Goal: Task Accomplishment & Management: Manage account settings

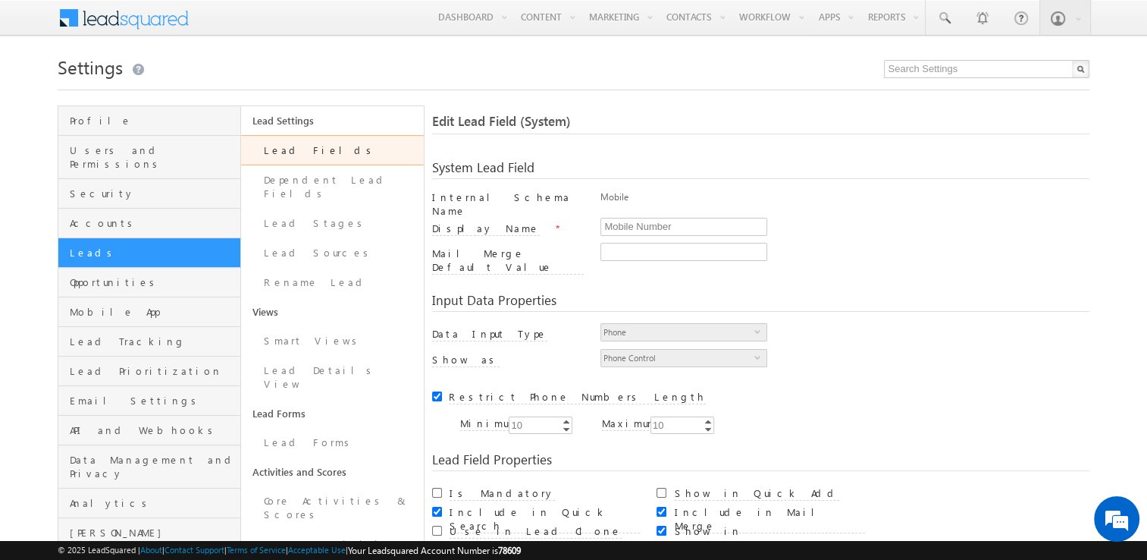
click at [191, 64] on h1 "Settings" at bounding box center [574, 66] width 1033 height 30
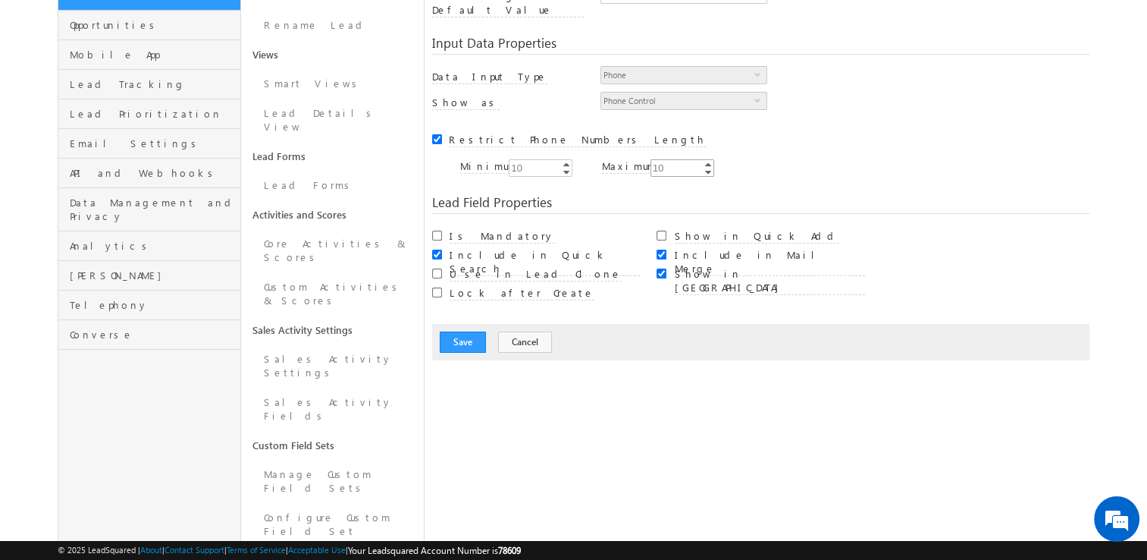
scroll to position [379, 0]
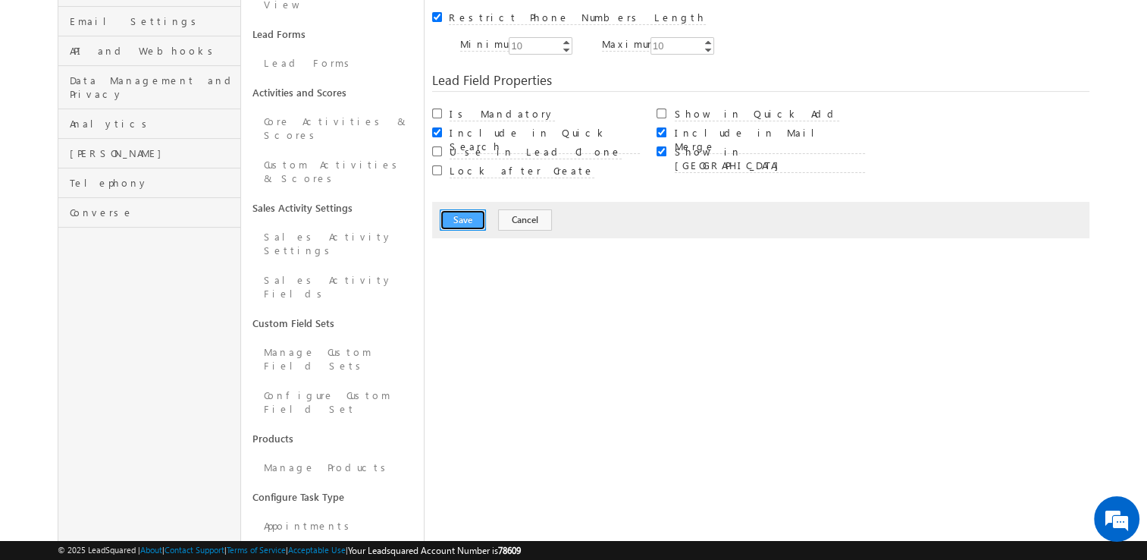
click at [473, 209] on button "Save" at bounding box center [463, 219] width 46 height 21
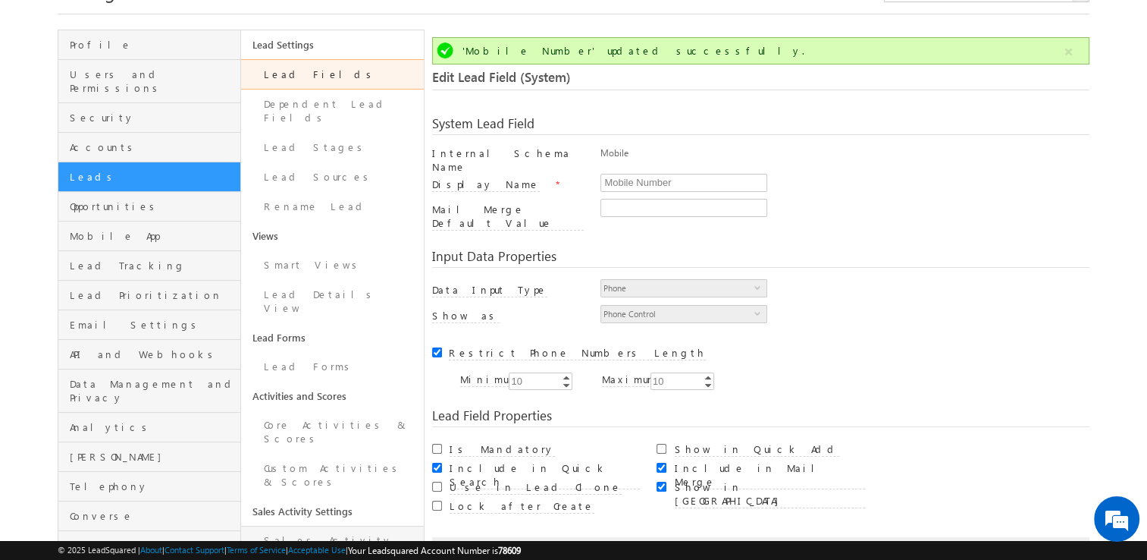
scroll to position [113, 0]
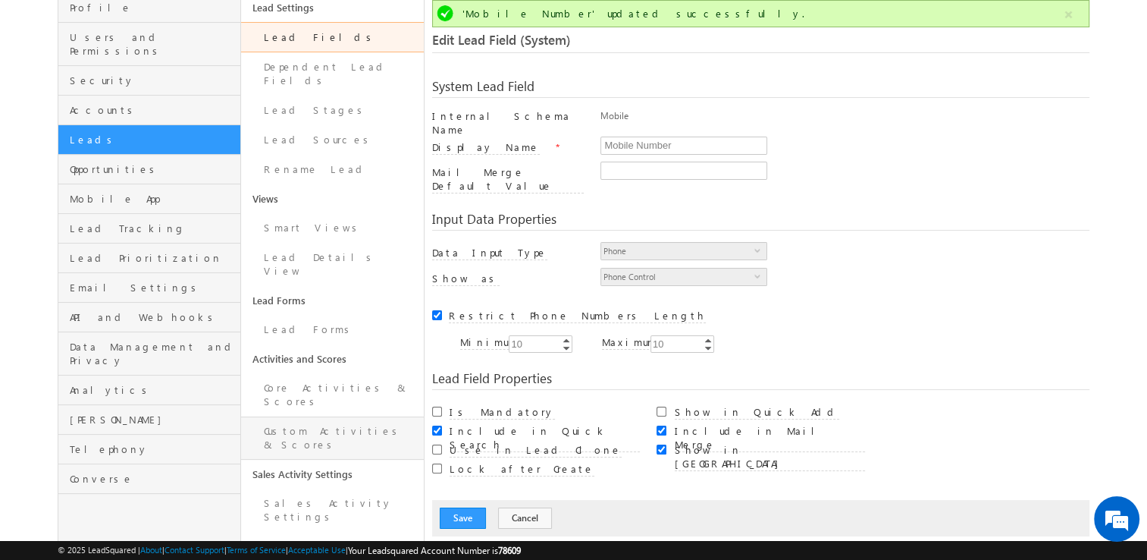
click at [334, 416] on link "Custom Activities & Scores" at bounding box center [332, 437] width 183 height 43
